Goal: Check status: Check status

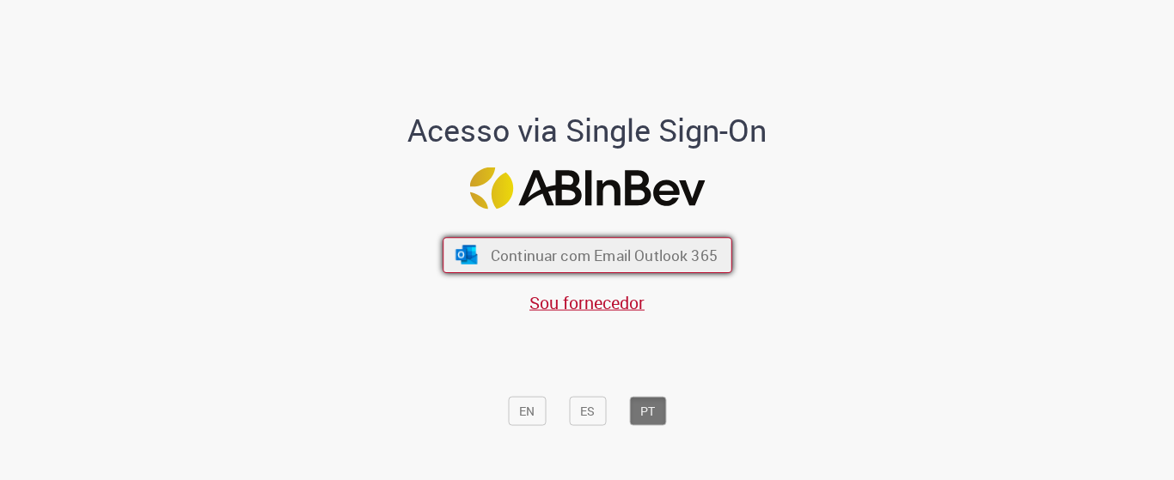
click at [573, 255] on span "Continuar com Email Outlook 365" at bounding box center [603, 255] width 227 height 20
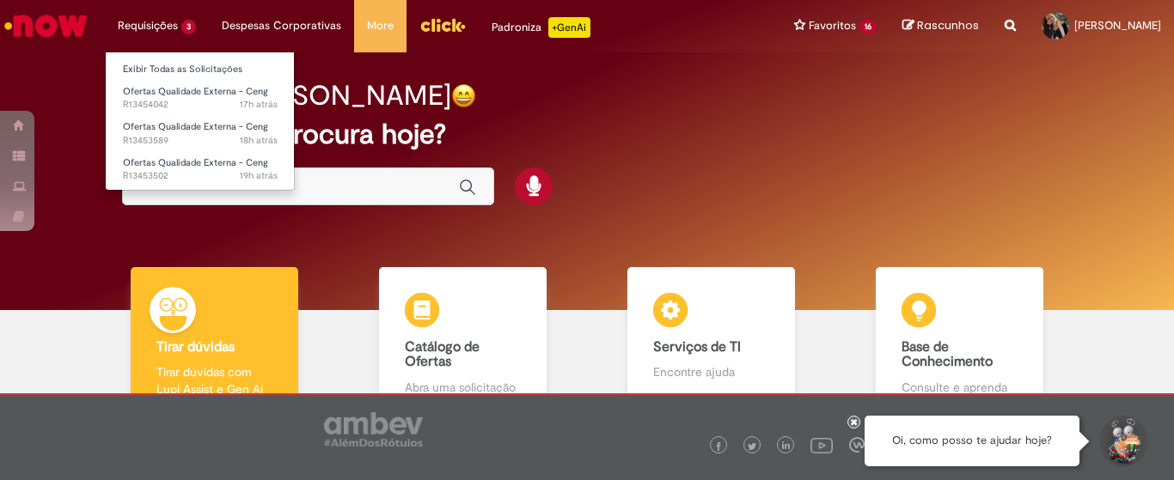
click at [166, 19] on li "Requisições 3 Exibir Todas as Solicitações Ofertas Qualidade Externa - Ceng 17h…" at bounding box center [157, 26] width 104 height 52
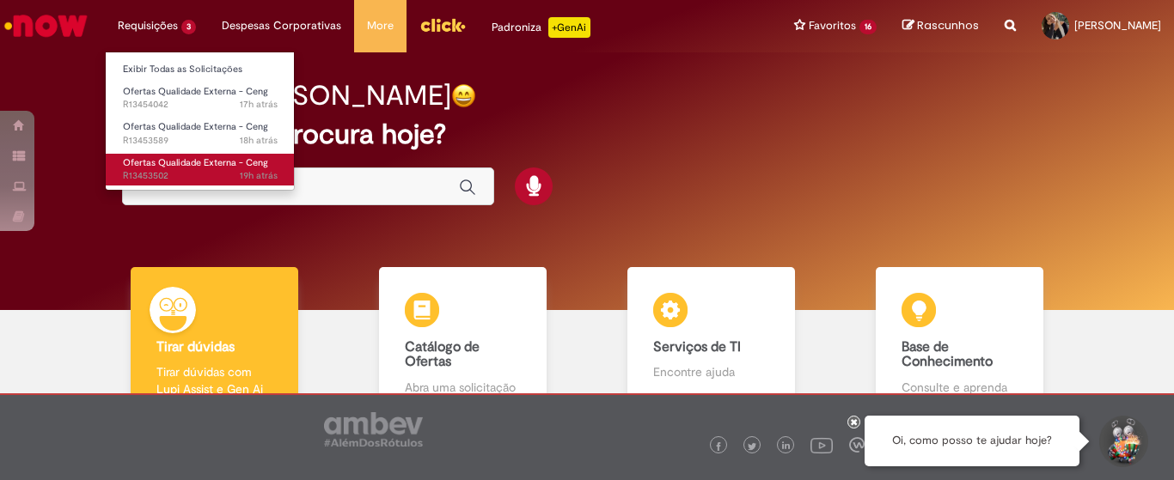
click at [215, 174] on span "19h atrás 19 horas atrás R13453502" at bounding box center [200, 176] width 155 height 14
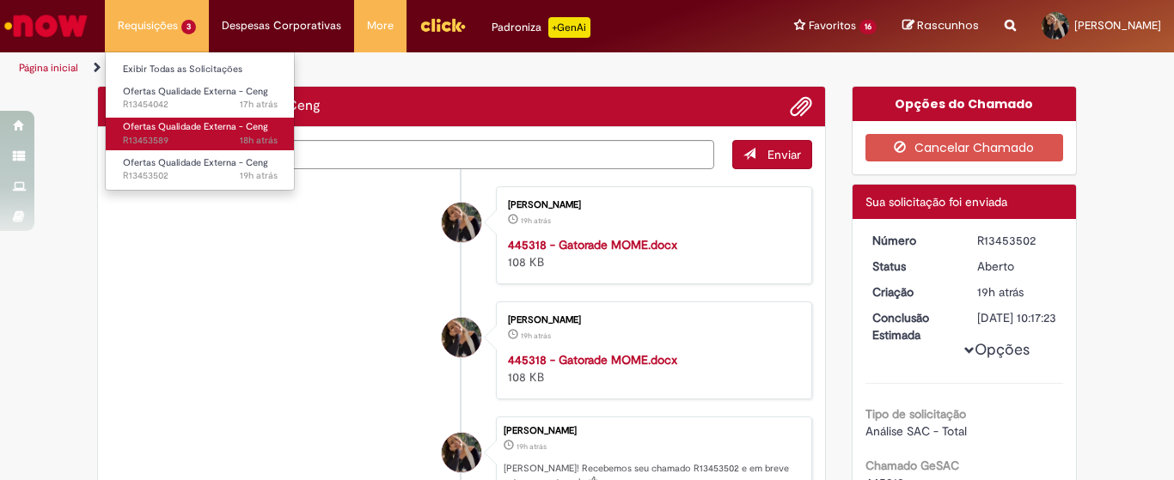
click at [184, 119] on link "Ofertas Qualidade Externa - Ceng 18h atrás 18 horas atrás R13453589" at bounding box center [200, 134] width 189 height 32
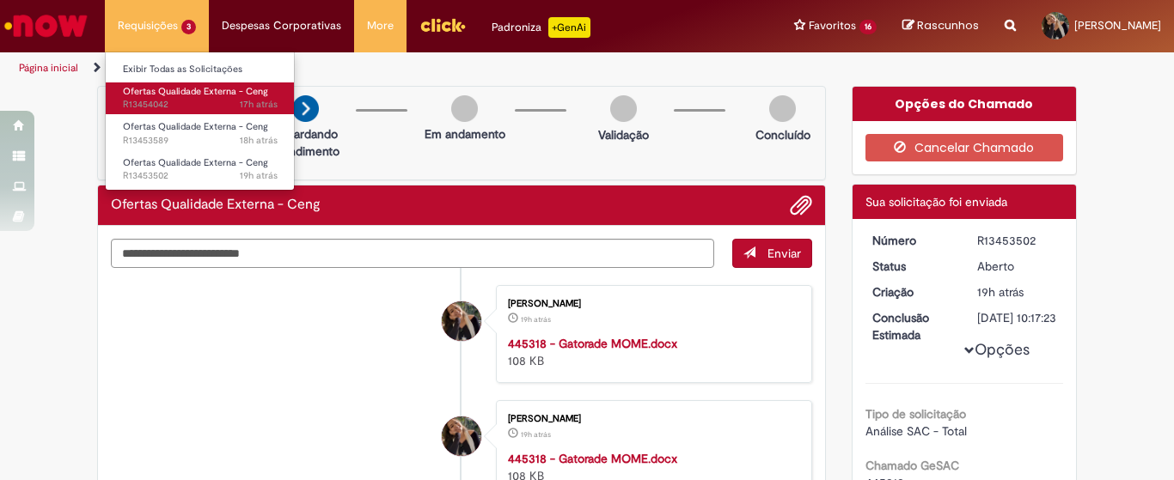
click at [199, 104] on span "17h atrás 17 horas atrás R13454042" at bounding box center [200, 105] width 155 height 14
click at [195, 85] on span "Ofertas Qualidade Externa - Ceng" at bounding box center [195, 91] width 145 height 13
